Goal: Communication & Community: Answer question/provide support

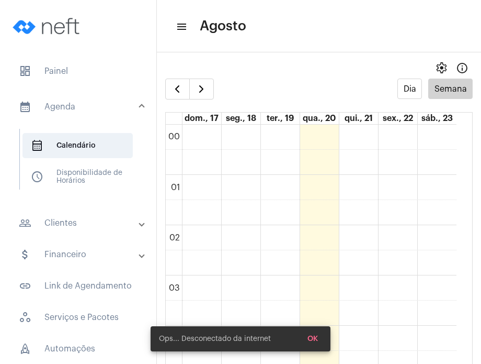
scroll to position [835, 0]
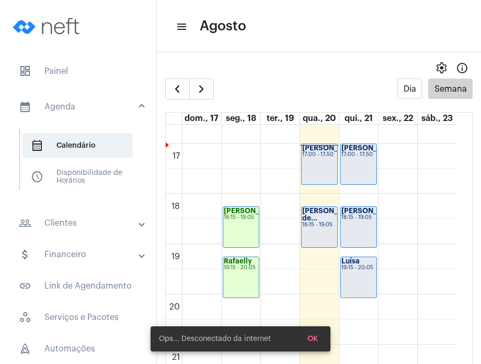
click at [79, 68] on span "dashboard Painel" at bounding box center [78, 71] width 136 height 25
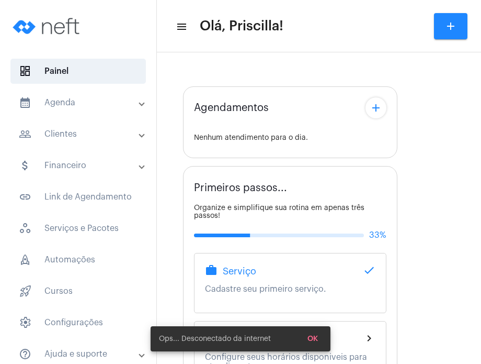
type input "[URL][DOMAIN_NAME]"
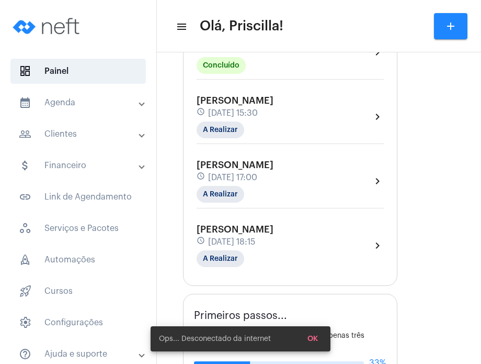
scroll to position [190, 0]
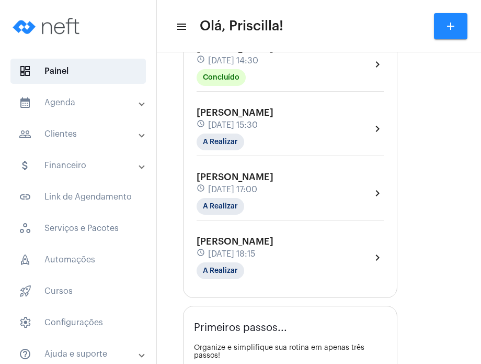
click at [323, 169] on div "Izzi Vitório schedule [DATE] 17:00 A Realizar chevron_right" at bounding box center [290, 196] width 193 height 54
click at [336, 186] on div "Izzi Vitório schedule [DATE] 17:00 A Realizar chevron_right" at bounding box center [290, 193] width 187 height 43
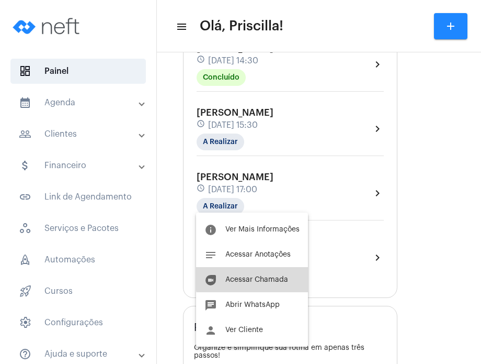
click at [280, 269] on button "duo [PERSON_NAME]" at bounding box center [252, 279] width 112 height 25
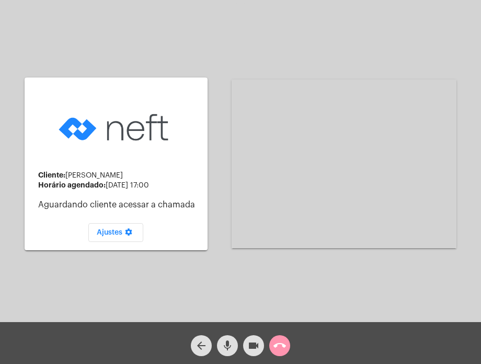
click at [434, 278] on div "Acessando Câmera e Microfone..." at bounding box center [344, 163] width 225 height 319
click at [234, 349] on button "mic" at bounding box center [227, 345] width 21 height 21
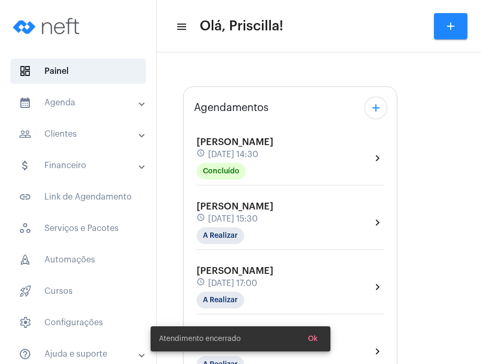
type input "[URL][DOMAIN_NAME]"
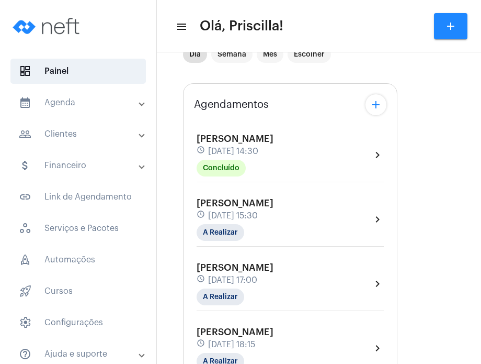
scroll to position [181, 0]
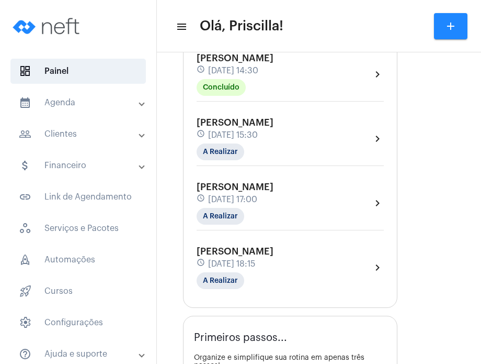
click at [257, 201] on span "[DATE] 17:00" at bounding box center [232, 199] width 49 height 9
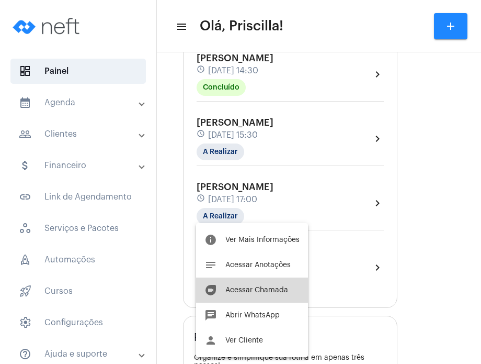
click at [260, 288] on span "Acessar Chamada" at bounding box center [257, 289] width 63 height 7
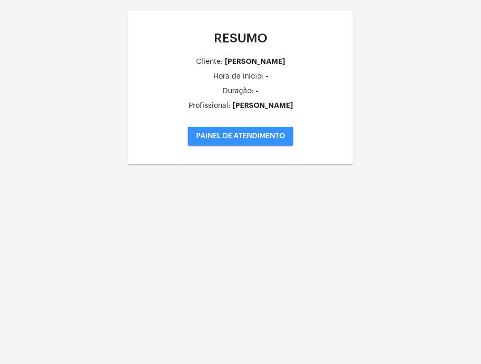
click at [245, 133] on span "PAINEL DE ATENDIMENTO" at bounding box center [240, 135] width 89 height 7
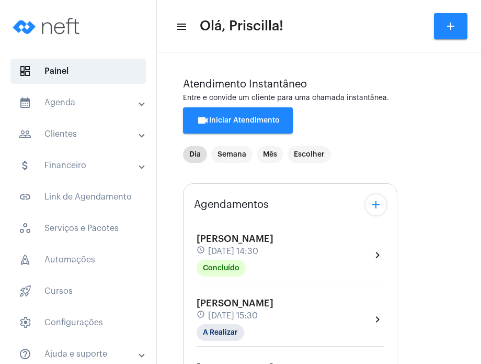
type input "[URL][DOMAIN_NAME]"
